Goal: Task Accomplishment & Management: Manage account settings

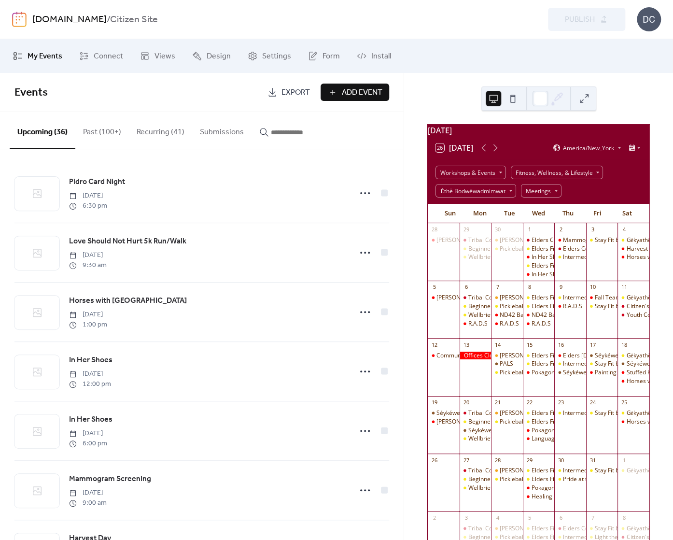
click at [425, 18] on div "Preview Publish" at bounding box center [490, 19] width 269 height 23
click at [428, 23] on div "Preview Publish" at bounding box center [490, 19] width 269 height 23
click at [460, 23] on div "Preview Publish" at bounding box center [490, 19] width 269 height 23
click at [523, 19] on div "Preview Publish" at bounding box center [490, 19] width 269 height 23
click at [292, 28] on div "[DOMAIN_NAME] / Citizen Site" at bounding box center [191, 20] width 318 height 18
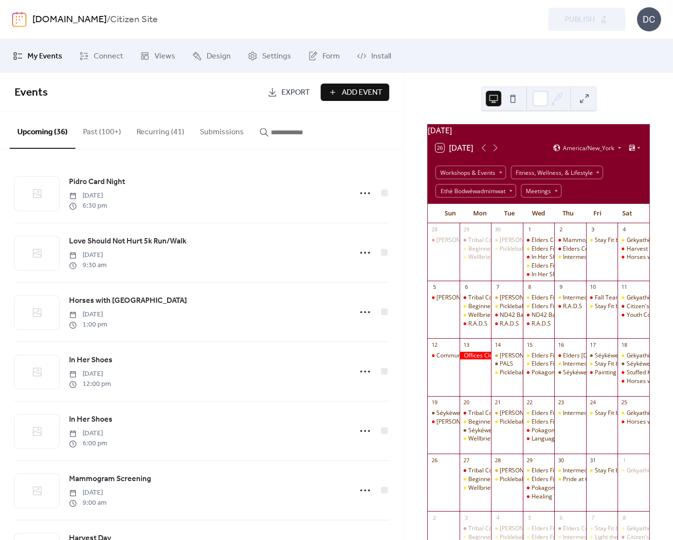
click at [397, 12] on div "Preview Publish" at bounding box center [490, 19] width 269 height 23
click at [398, 12] on div "Preview Publish" at bounding box center [490, 19] width 269 height 23
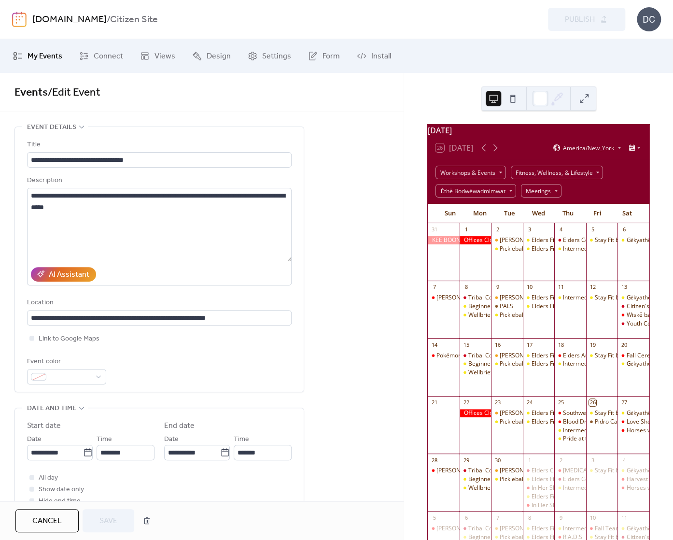
click at [356, 30] on div "pokagonband-nsn.gov / Citizen Site Preview Publish DC" at bounding box center [336, 19] width 649 height 39
click at [487, 28] on div "Preview Publish" at bounding box center [490, 19] width 269 height 23
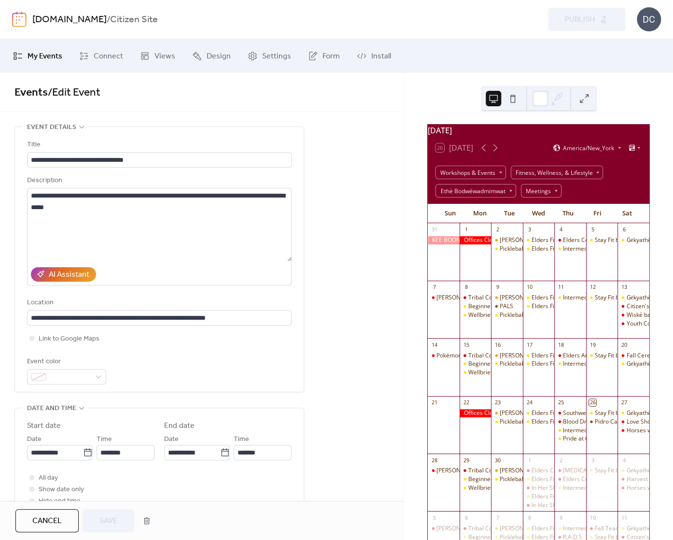
click at [298, 99] on span "Events / Edit Event" at bounding box center [201, 92] width 375 height 19
